Goal: Task Accomplishment & Management: Manage account settings

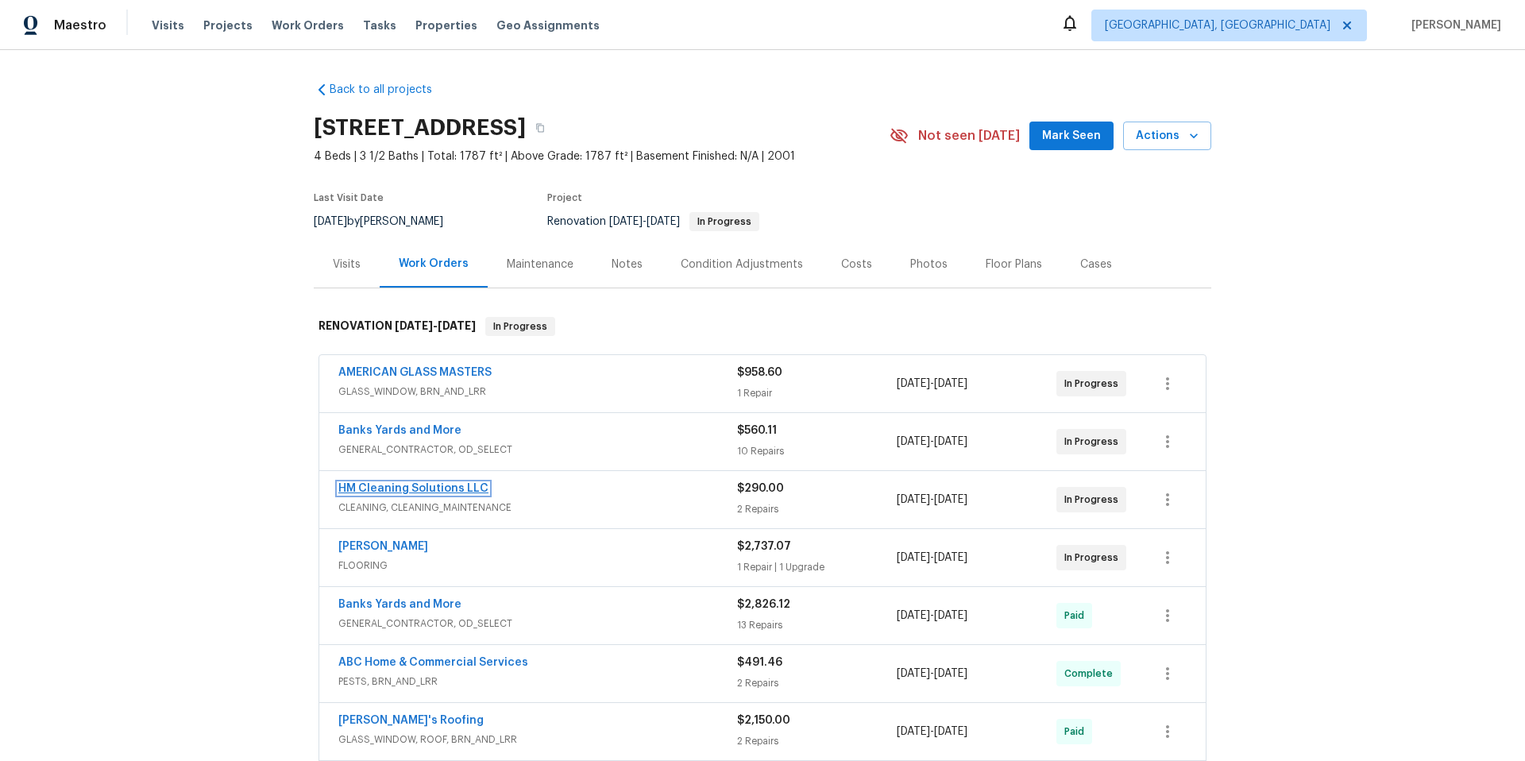
click at [392, 490] on link "HM Cleaning Solutions LLC" at bounding box center [413, 488] width 150 height 11
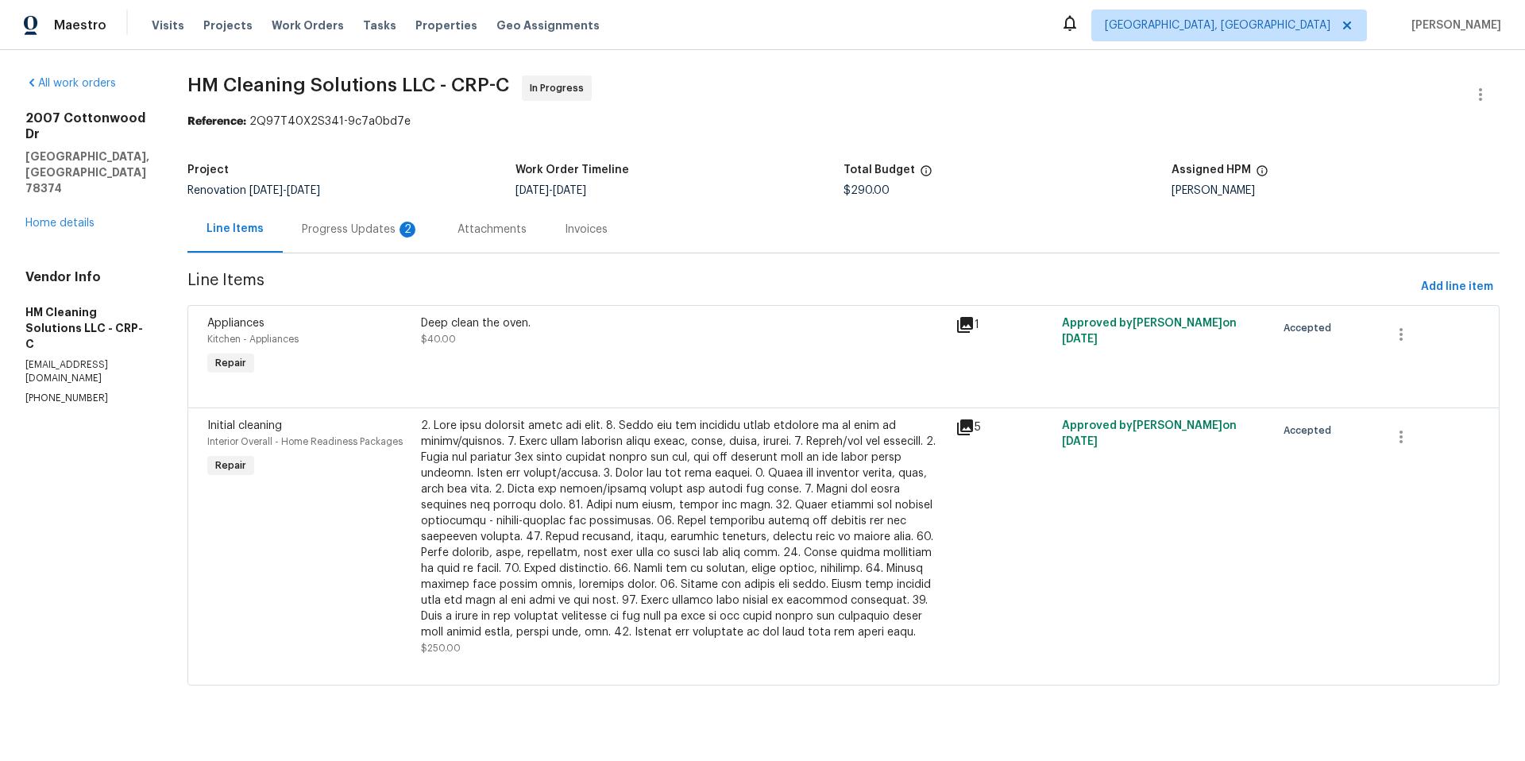
click at [404, 234] on div "Progress Updates 2" at bounding box center [361, 230] width 118 height 16
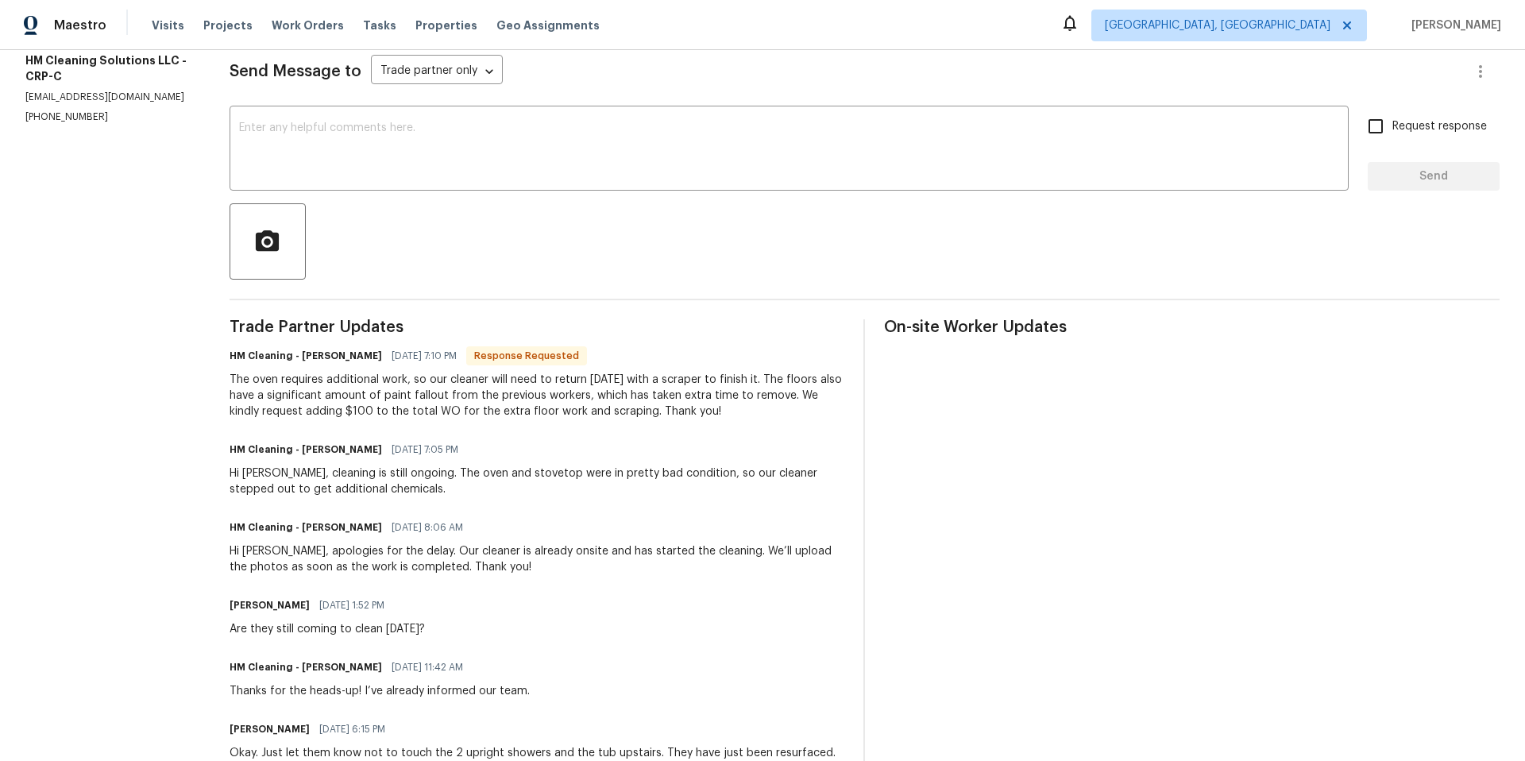
scroll to position [155, 0]
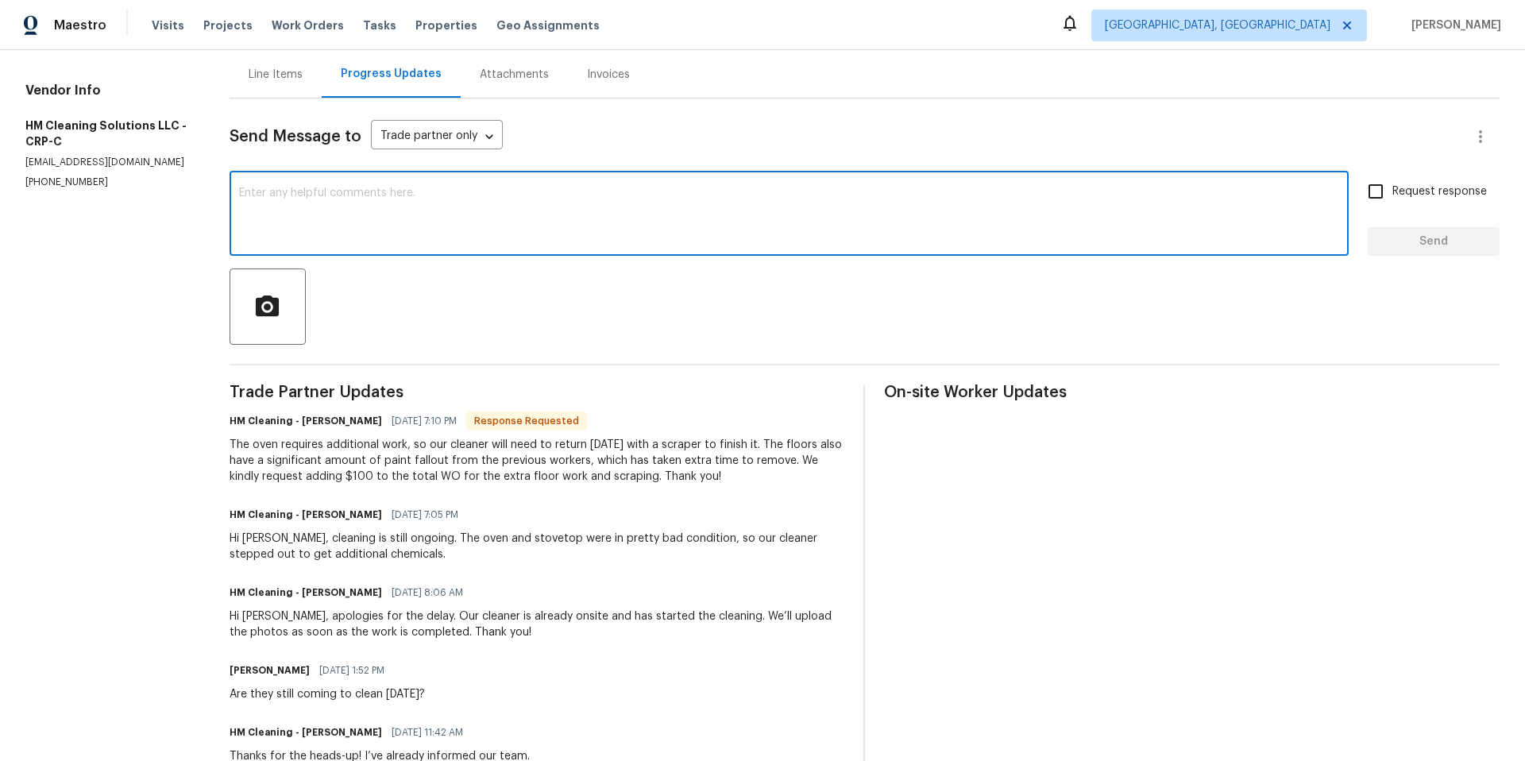
click at [323, 197] on textarea at bounding box center [789, 215] width 1100 height 56
click at [329, 195] on textarea "The cleaner is stil onsite according to GC." at bounding box center [789, 215] width 1100 height 56
click at [493, 189] on textarea "The cleaner is still onsite according to GC." at bounding box center [789, 215] width 1100 height 56
type textarea "The cleaner is still onsite according to GC. There is already a"
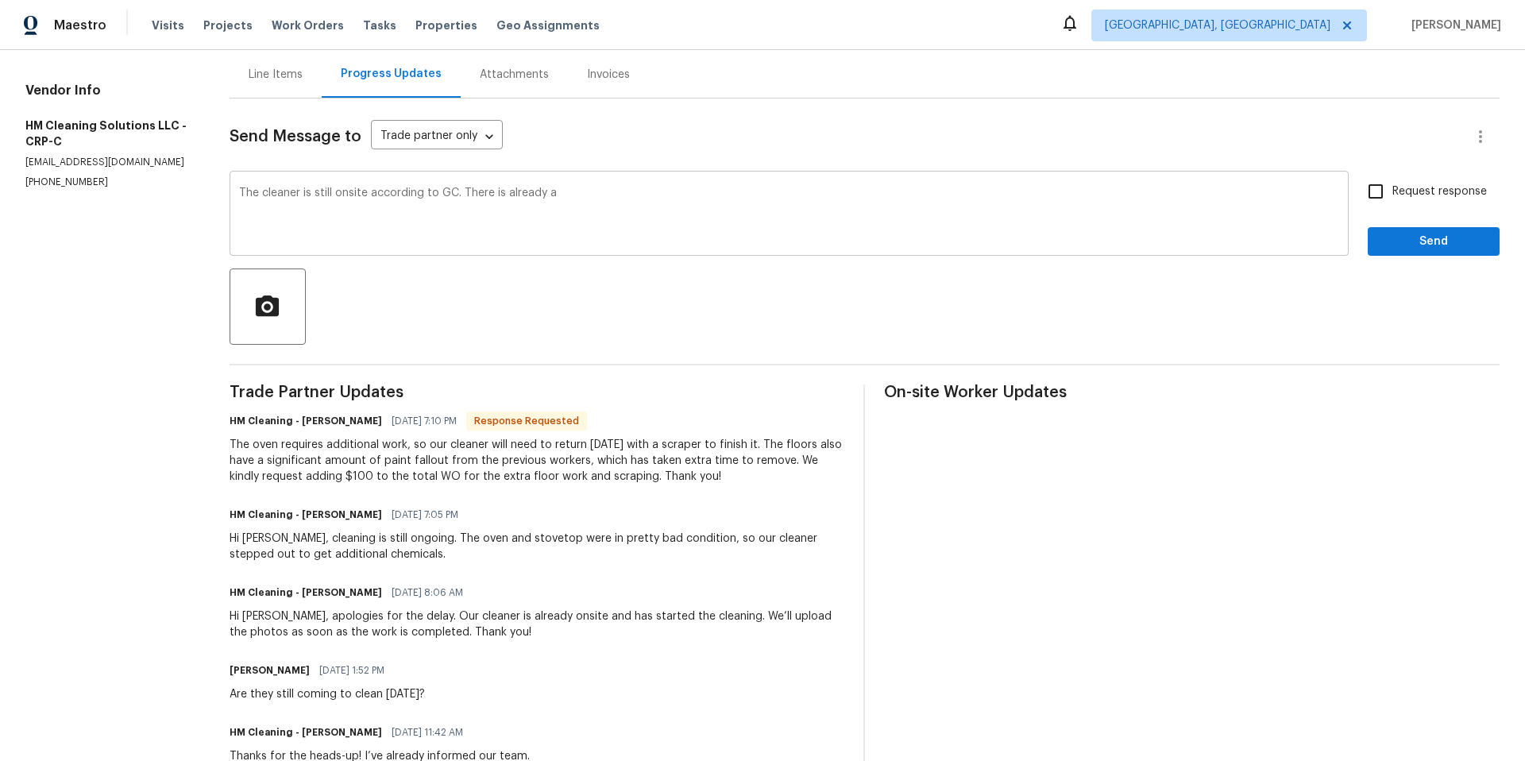
drag, startPoint x: 238, startPoint y: 187, endPoint x: 605, endPoint y: 189, distance: 367.8
click at [605, 189] on div "The cleaner is still onsite according to GC. There is already a x ​" at bounding box center [789, 215] width 1119 height 81
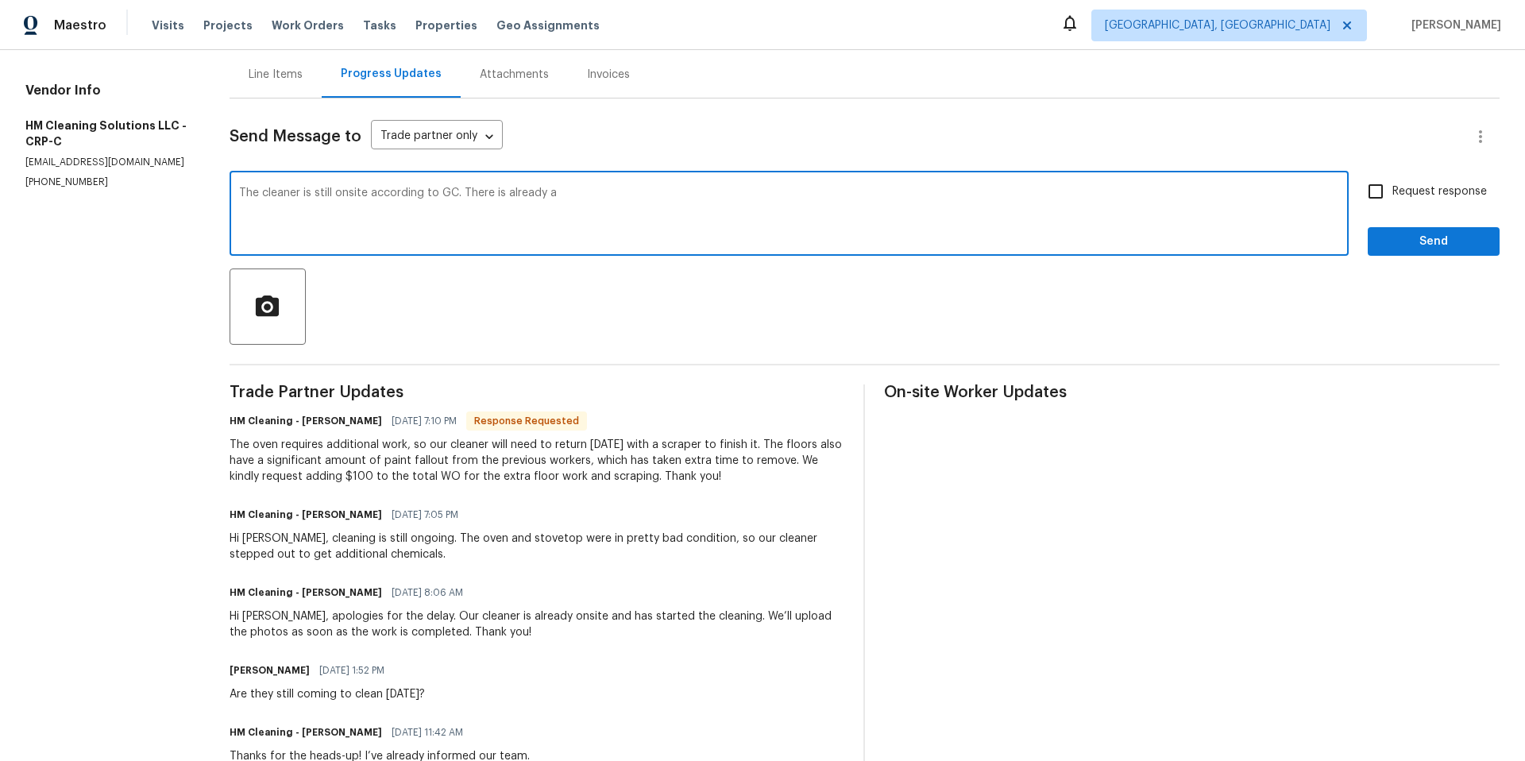
click at [599, 194] on textarea "The cleaner is still onsite according to GC. There is already a" at bounding box center [789, 215] width 1100 height 56
click at [598, 194] on textarea "The cleaner is still onsite according to GC. There is already a" at bounding box center [789, 215] width 1100 height 56
click at [597, 194] on textarea "The cleaner is still onsite according to GC. There is already a" at bounding box center [789, 215] width 1100 height 56
drag, startPoint x: 583, startPoint y: 196, endPoint x: 245, endPoint y: 210, distance: 338.7
click at [245, 210] on textarea "The cleaner is still onsite according to GC. There is already a" at bounding box center [789, 215] width 1100 height 56
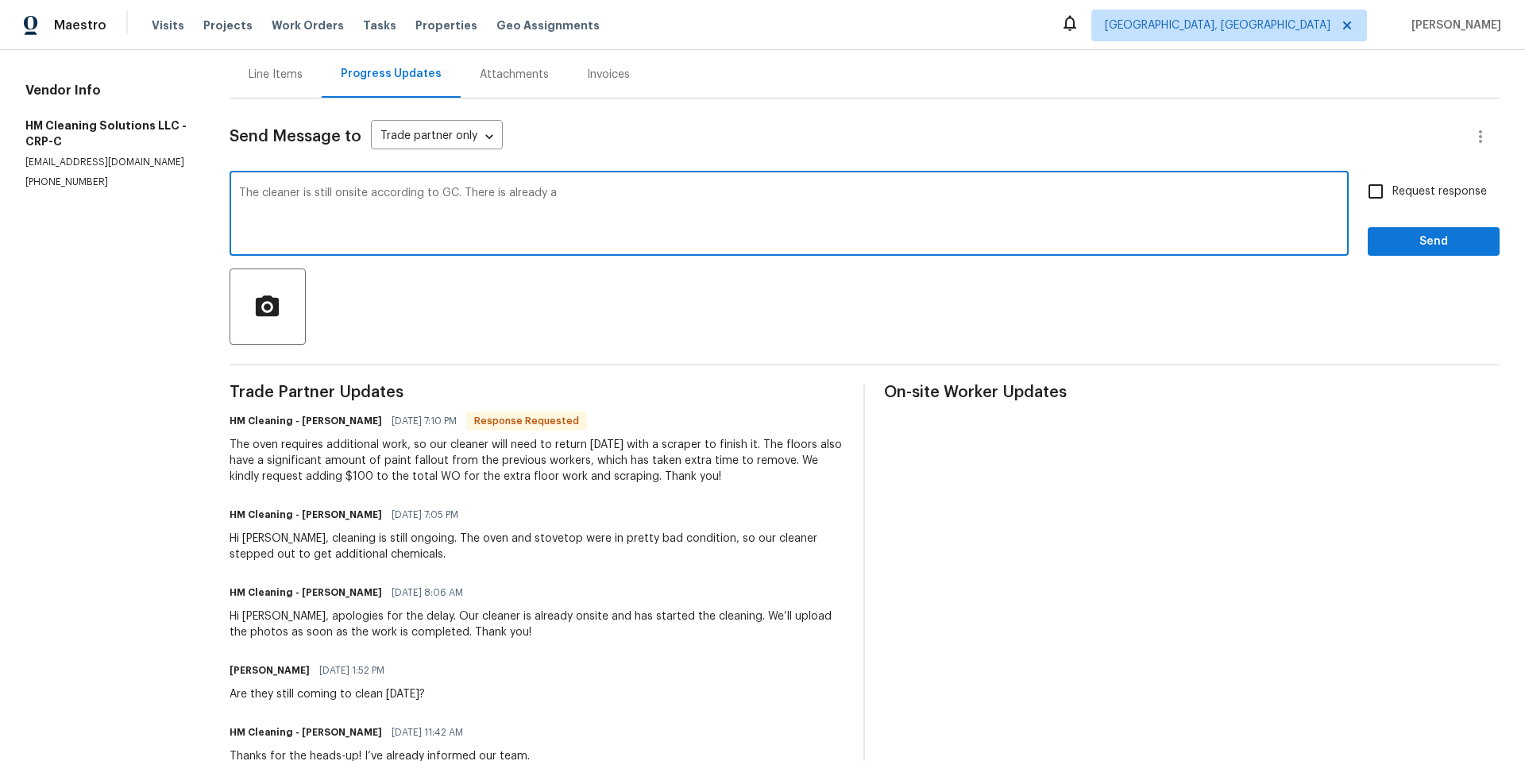
drag, startPoint x: 242, startPoint y: 196, endPoint x: 441, endPoint y: 201, distance: 198.6
click at [441, 201] on textarea "The cleaner is still onsite according to GC. There is already a" at bounding box center [789, 215] width 1100 height 56
drag, startPoint x: 256, startPoint y: 63, endPoint x: 262, endPoint y: 79, distance: 17.1
click at [258, 71] on div "Line Items" at bounding box center [276, 74] width 92 height 47
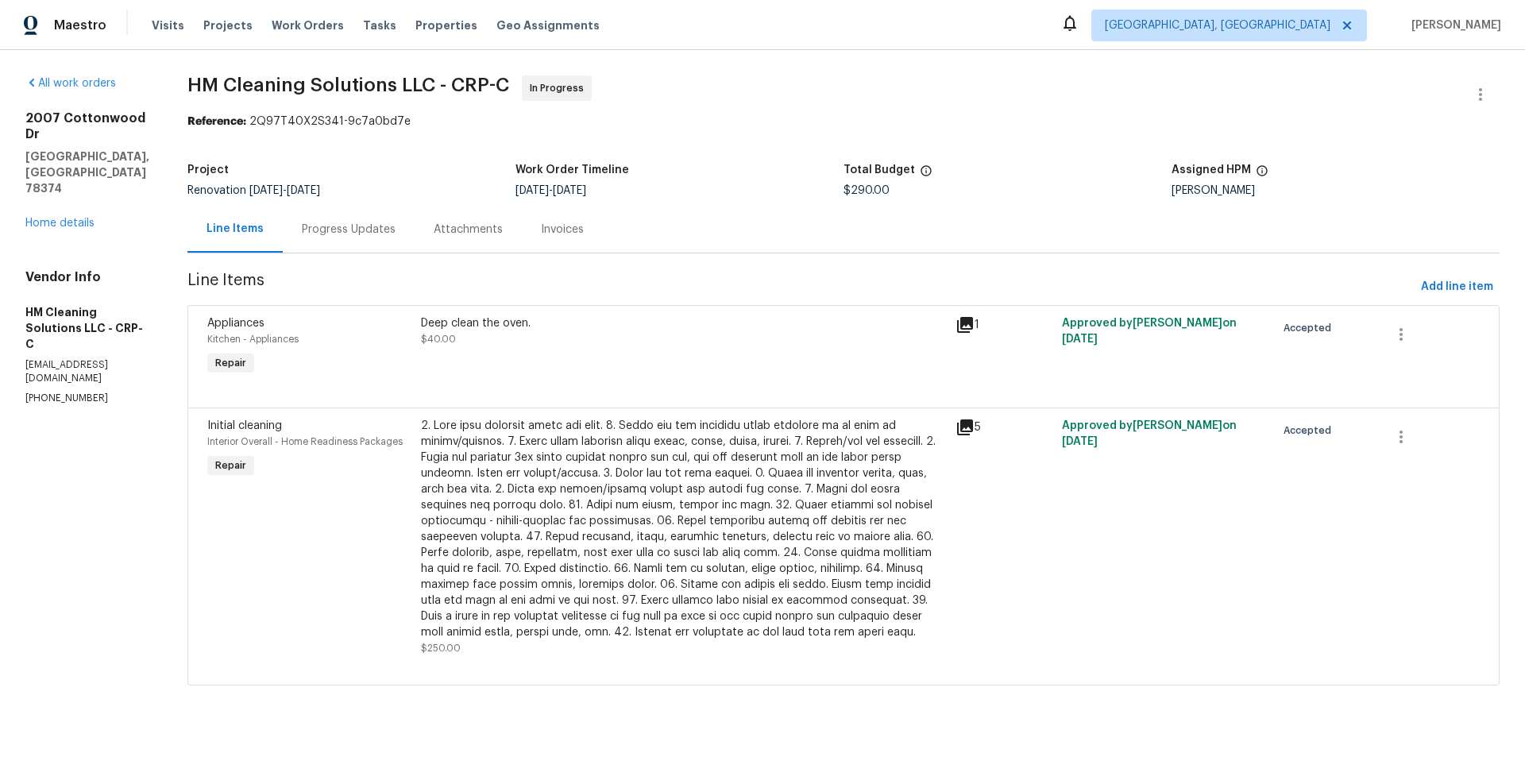
click at [396, 232] on div "Progress Updates" at bounding box center [349, 230] width 94 height 16
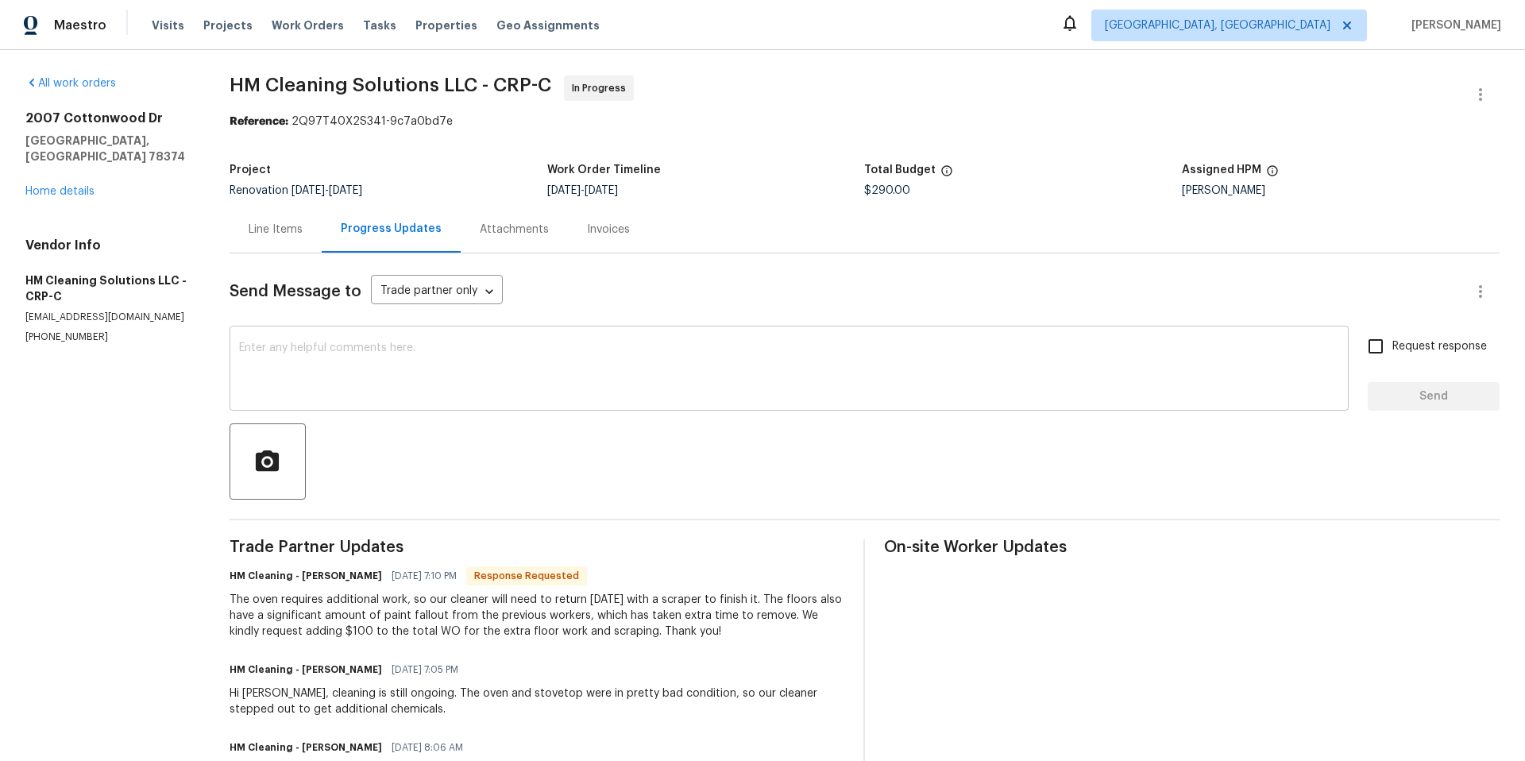
click at [245, 350] on textarea at bounding box center [789, 370] width 1100 height 56
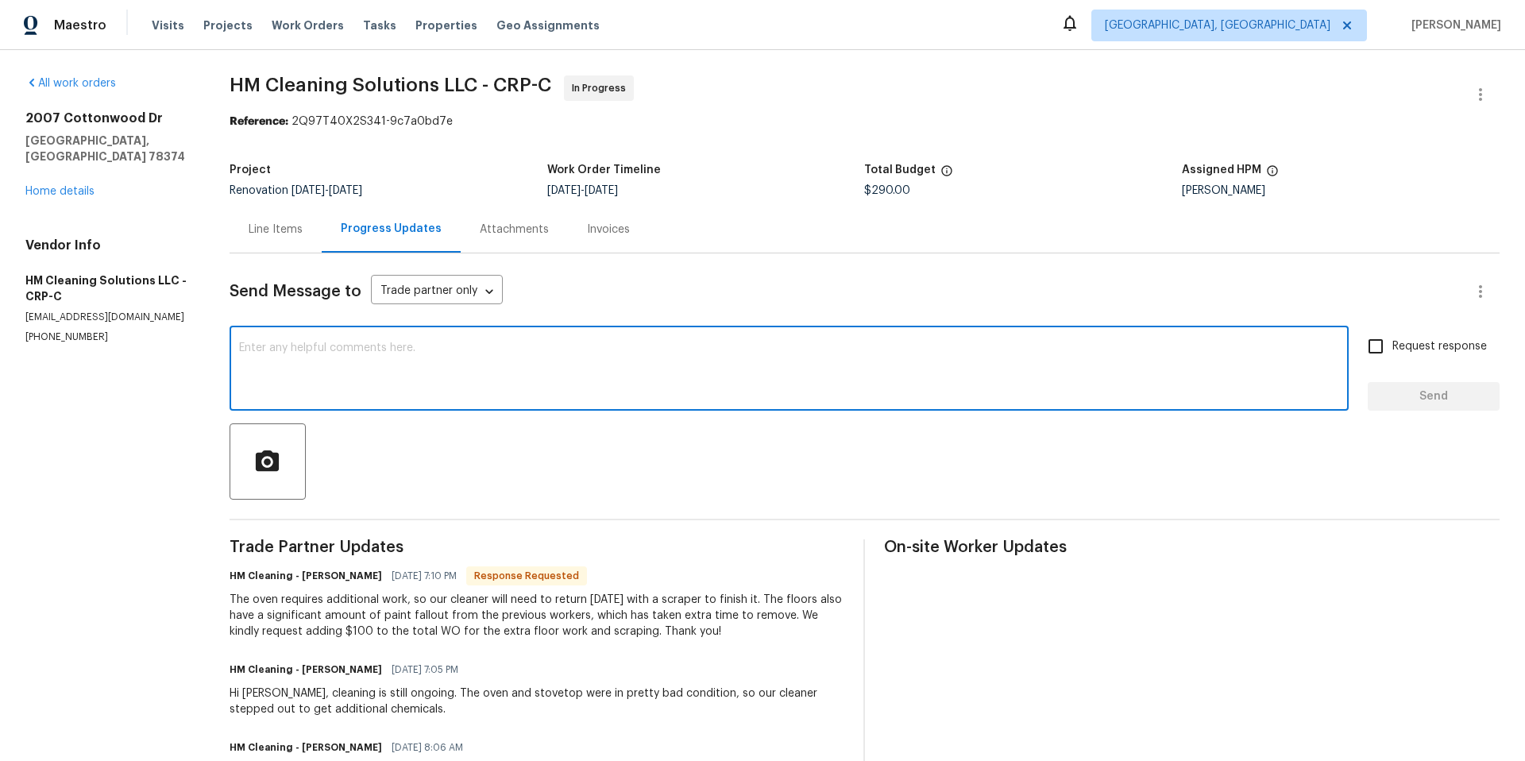
paste textarea "The cleaner is still onsite according to GC. There is already a"
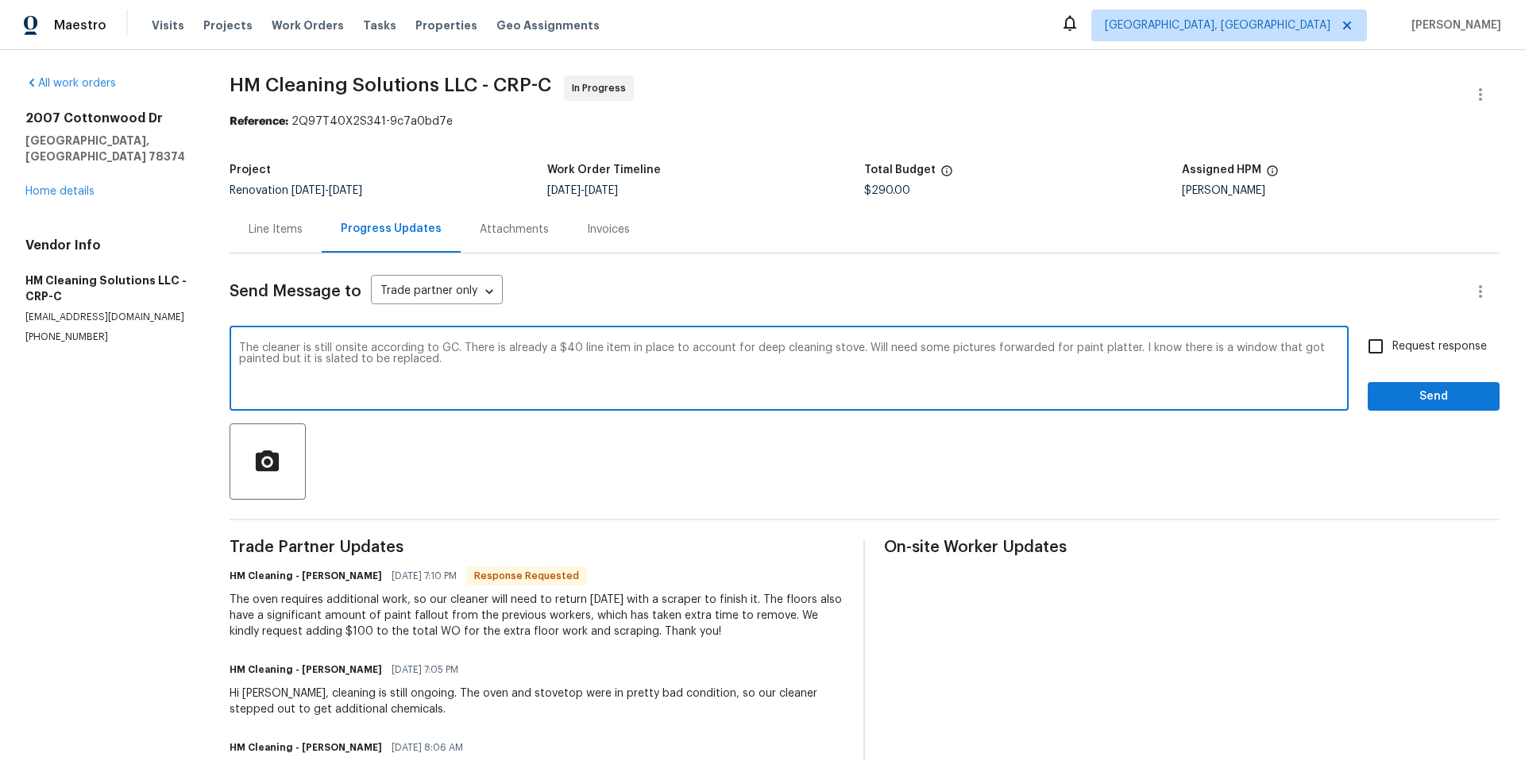
click at [434, 357] on textarea "The cleaner is still onsite according to GC. There is already a $40 line item i…" at bounding box center [789, 370] width 1100 height 56
type textarea "The cleaner is still onsite according to GC. There is already a $40 line item i…"
click at [280, 230] on div "Line Items" at bounding box center [276, 230] width 54 height 16
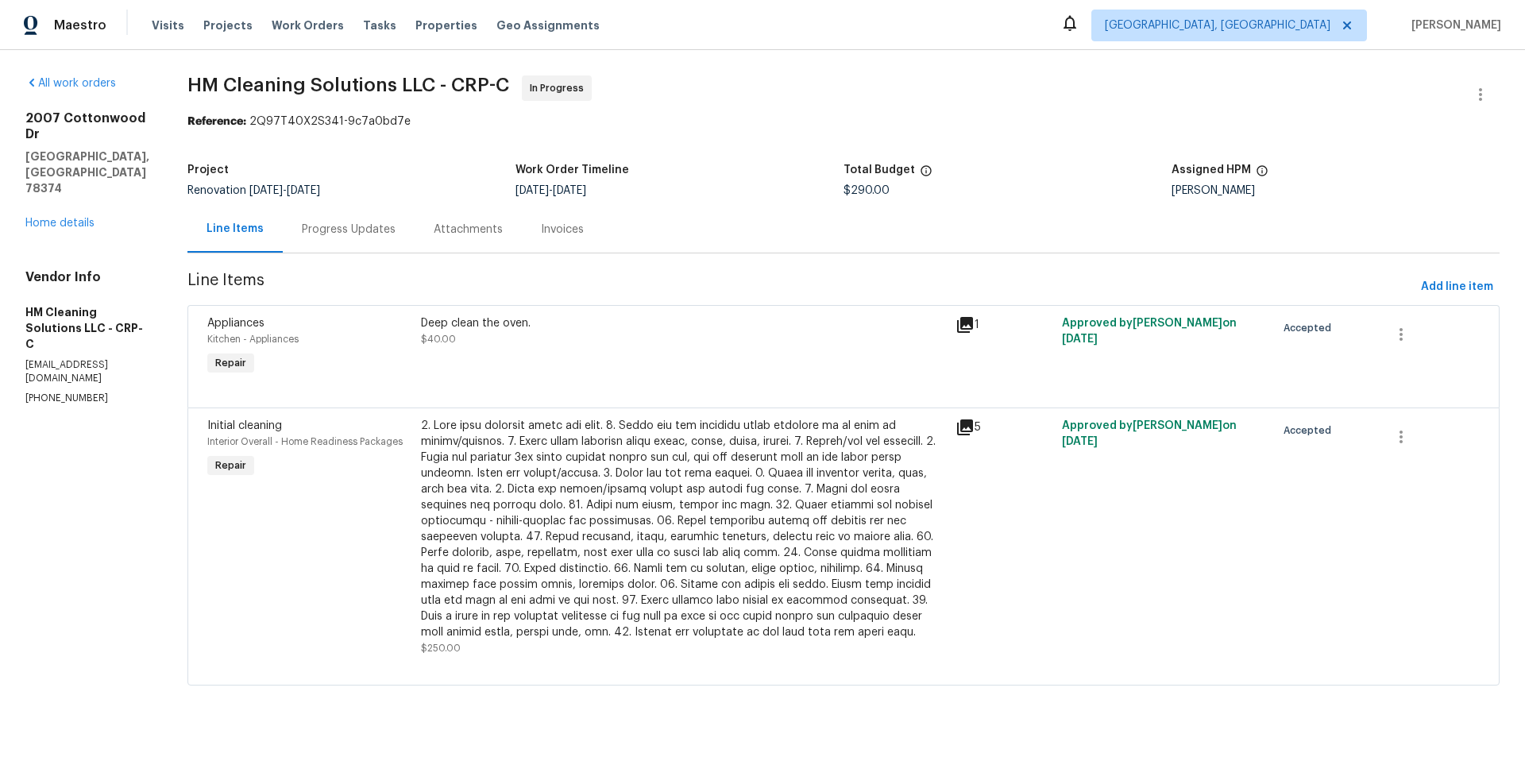
click at [752, 499] on div at bounding box center [683, 529] width 525 height 222
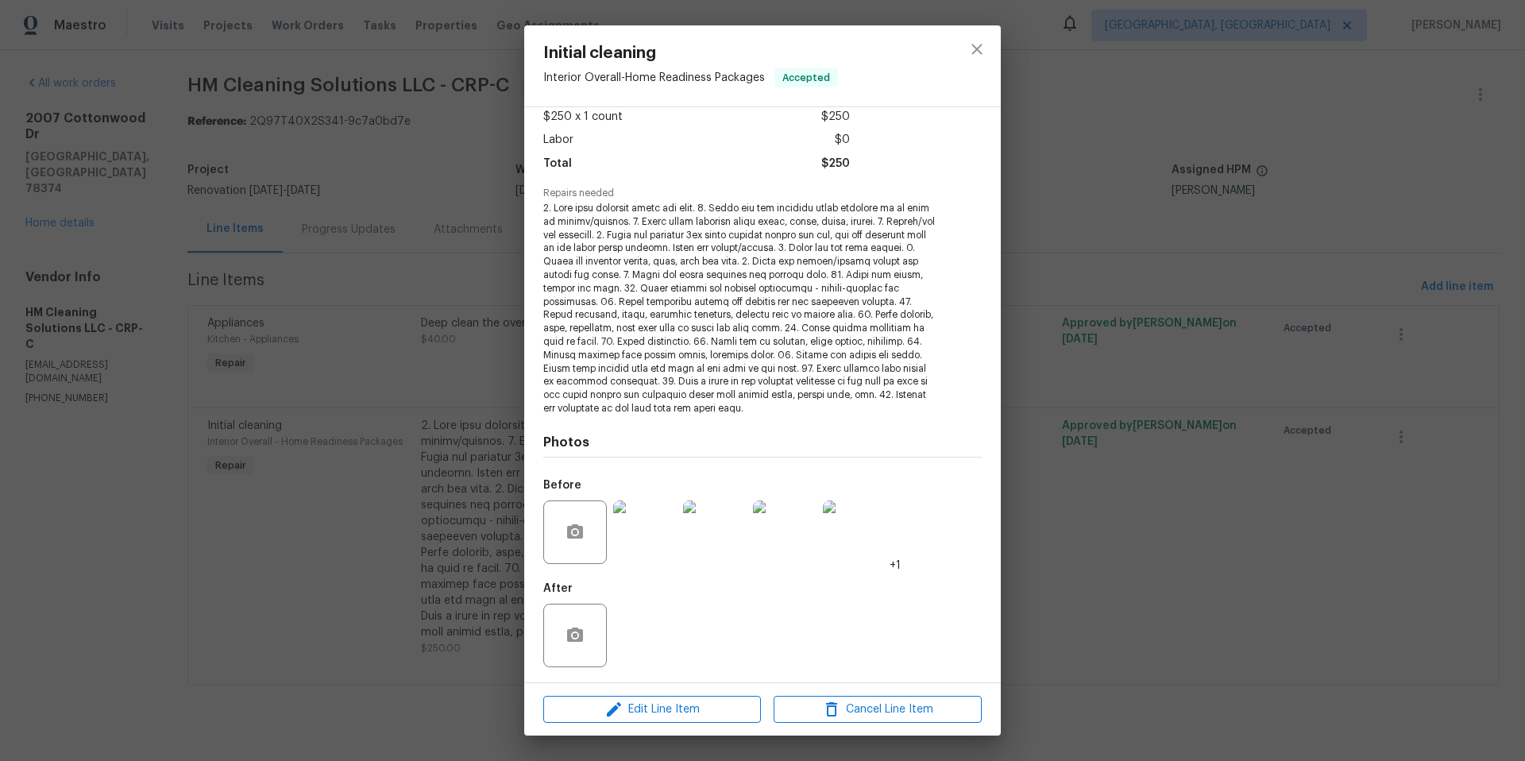
scroll to position [91, 0]
click at [978, 53] on icon "close" at bounding box center [977, 49] width 19 height 19
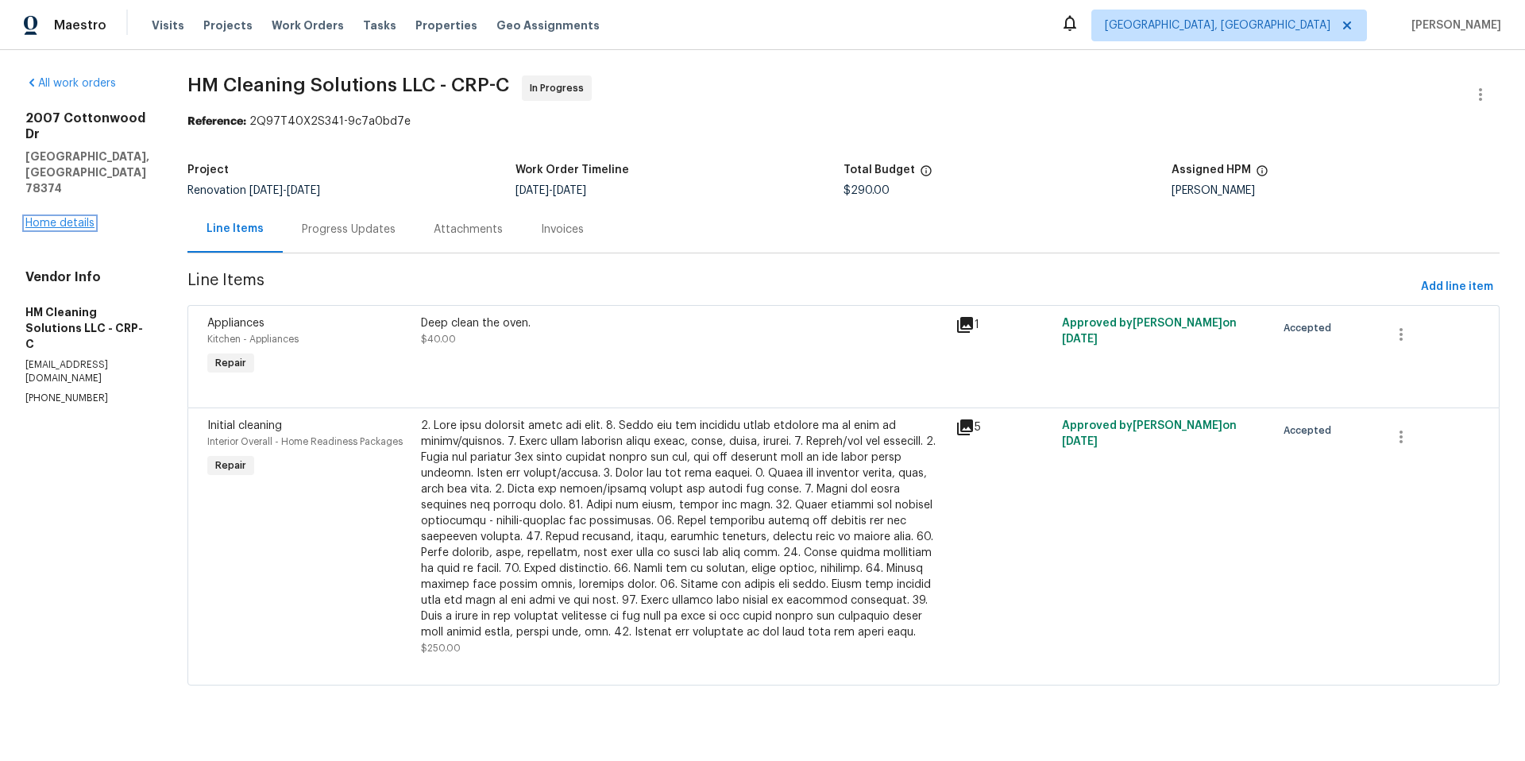
click at [57, 218] on link "Home details" at bounding box center [59, 223] width 69 height 11
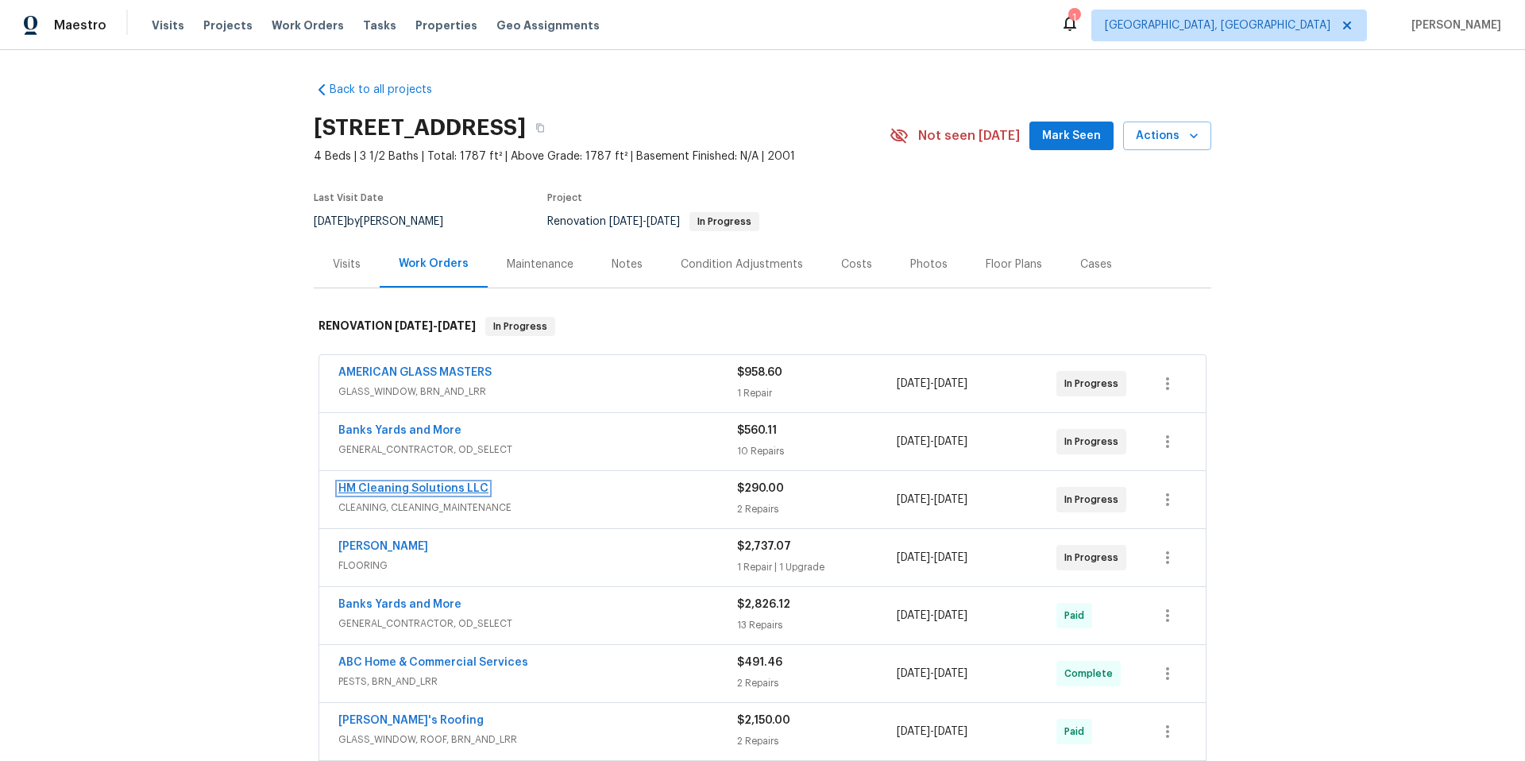
click at [388, 489] on link "HM Cleaning Solutions LLC" at bounding box center [413, 488] width 150 height 11
